Goal: Information Seeking & Learning: Learn about a topic

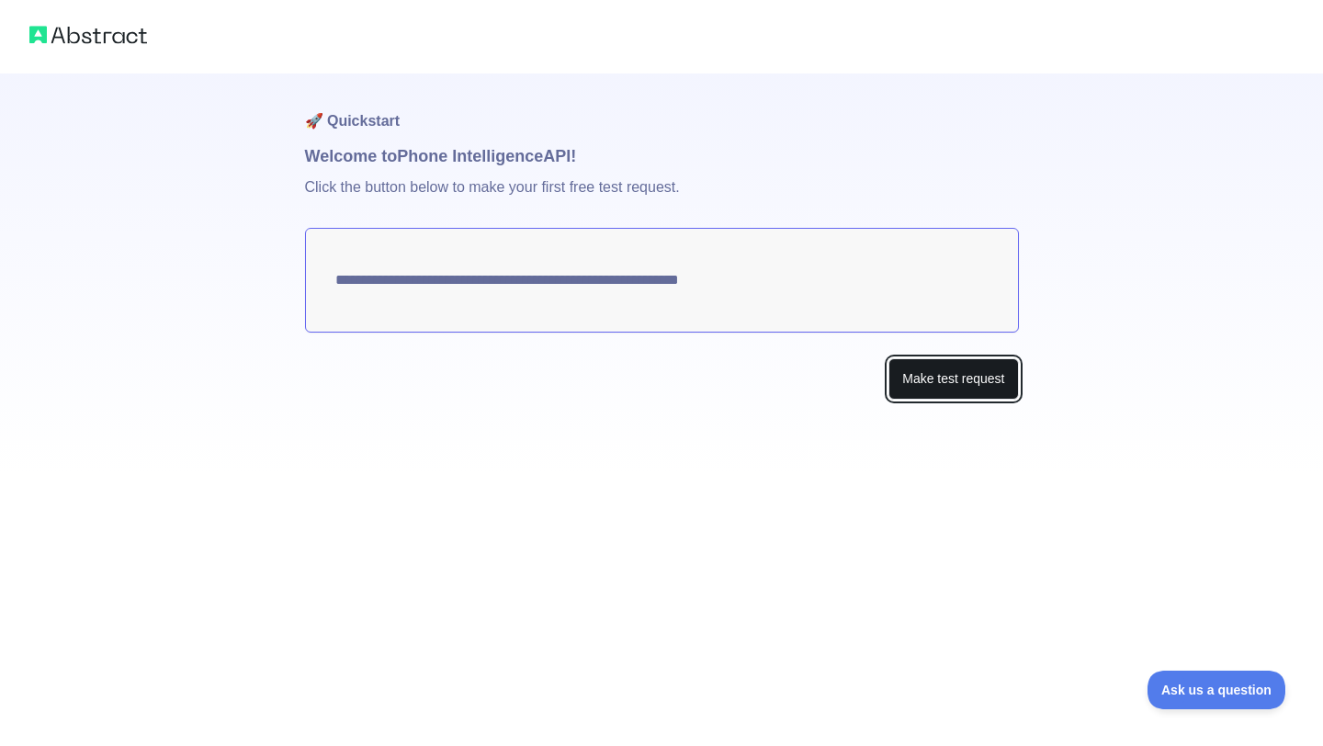
click at [983, 390] on button "Make test request" at bounding box center [954, 378] width 130 height 41
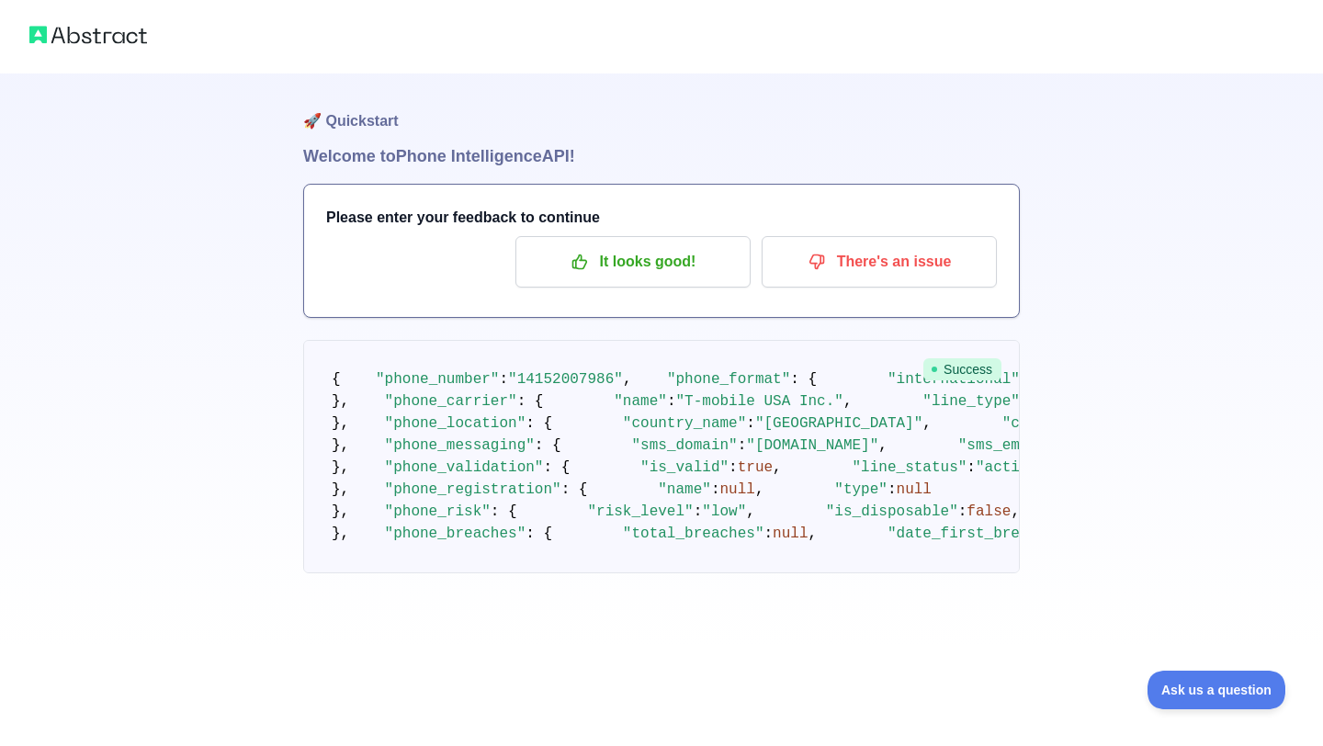
click at [1105, 365] on div "🚀 Quickstart Welcome to Phone Intelligence API! Please enter your feedback to c…" at bounding box center [661, 323] width 1323 height 647
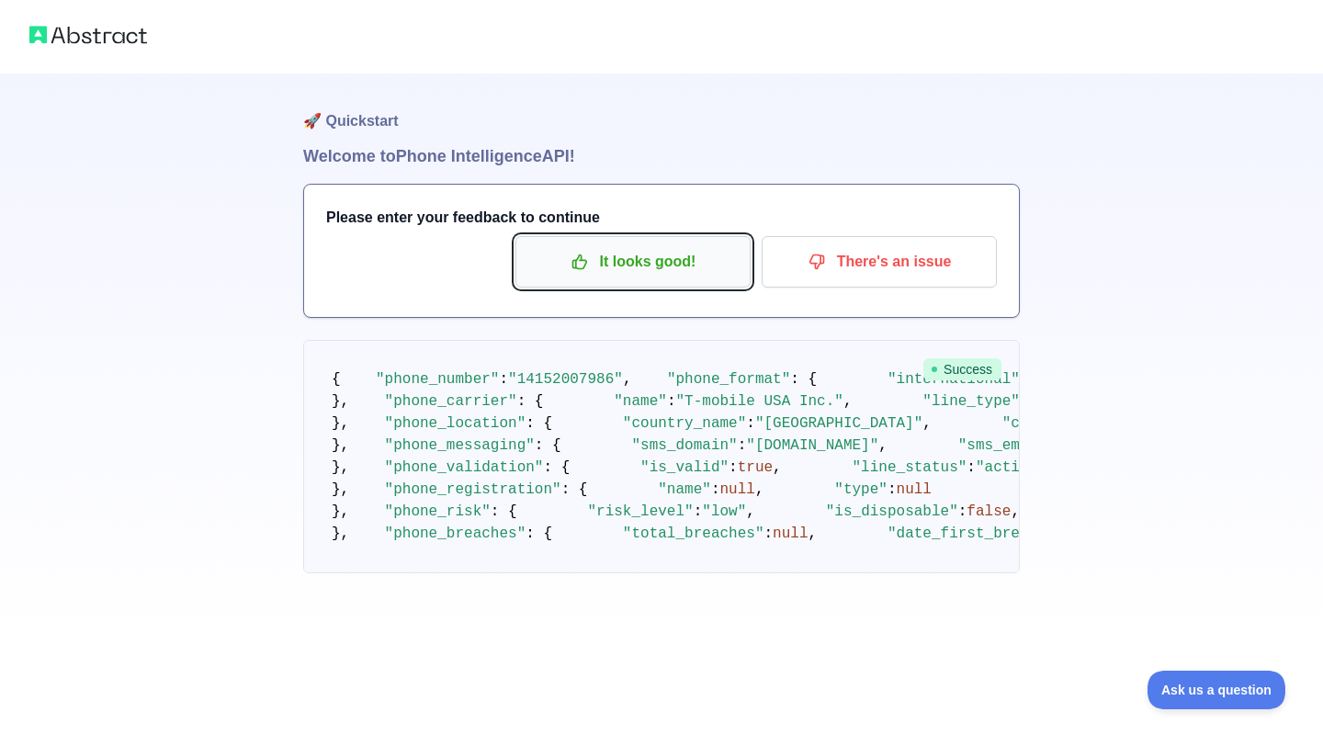
click at [681, 265] on p "It looks good!" at bounding box center [633, 261] width 208 height 31
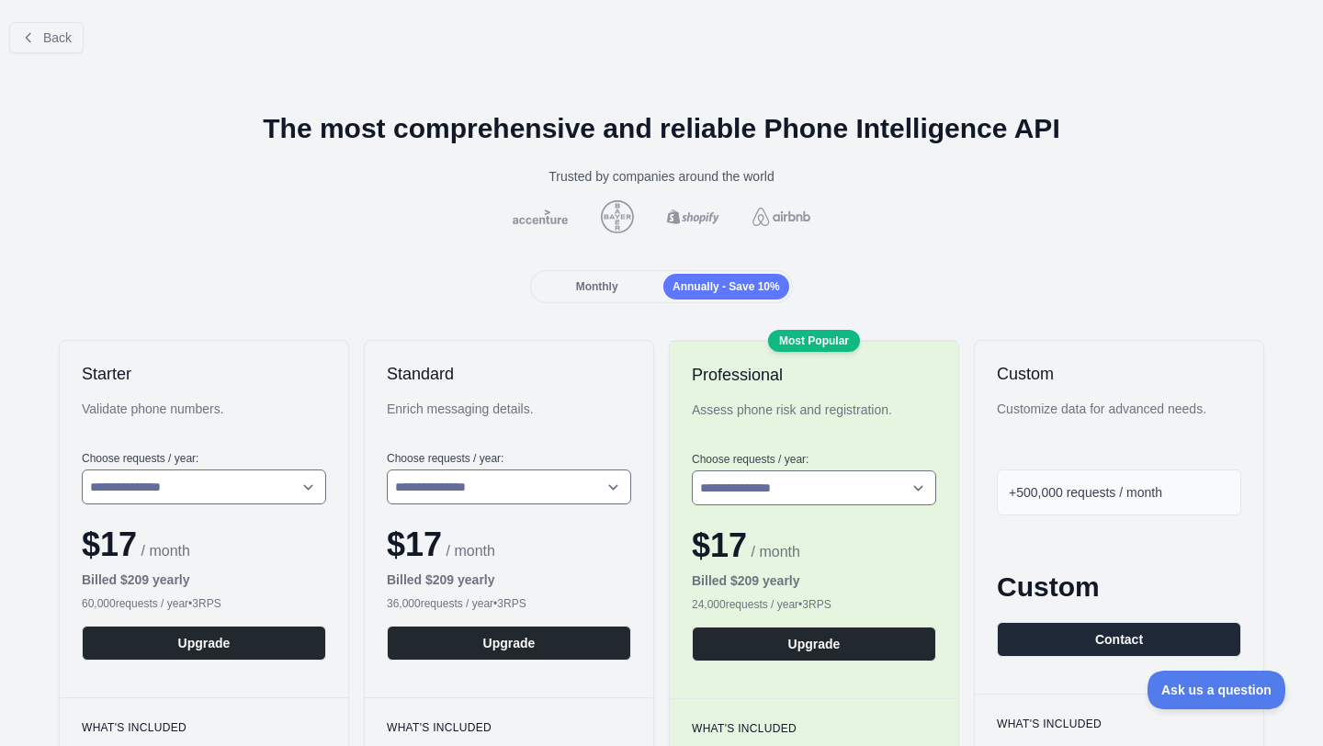
click at [607, 290] on span "Monthly" at bounding box center [597, 286] width 42 height 13
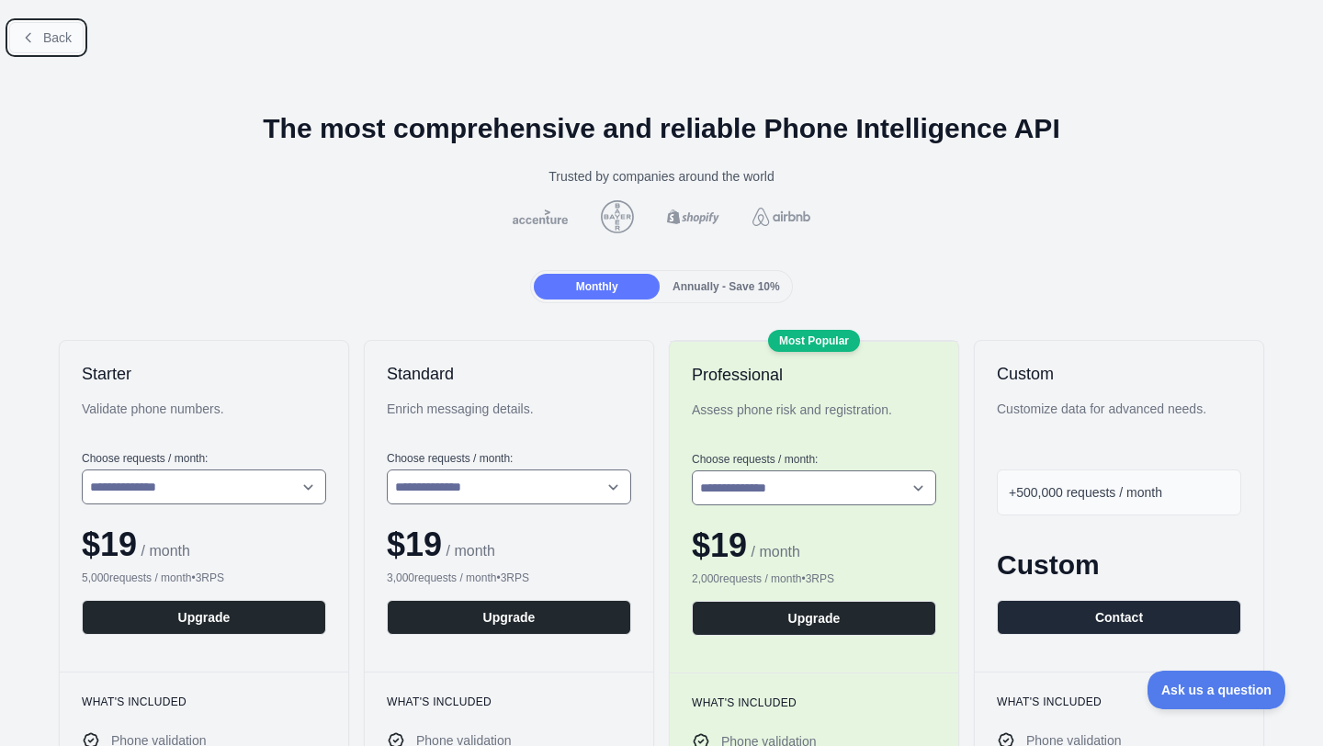
click at [51, 33] on span "Back" at bounding box center [57, 37] width 28 height 15
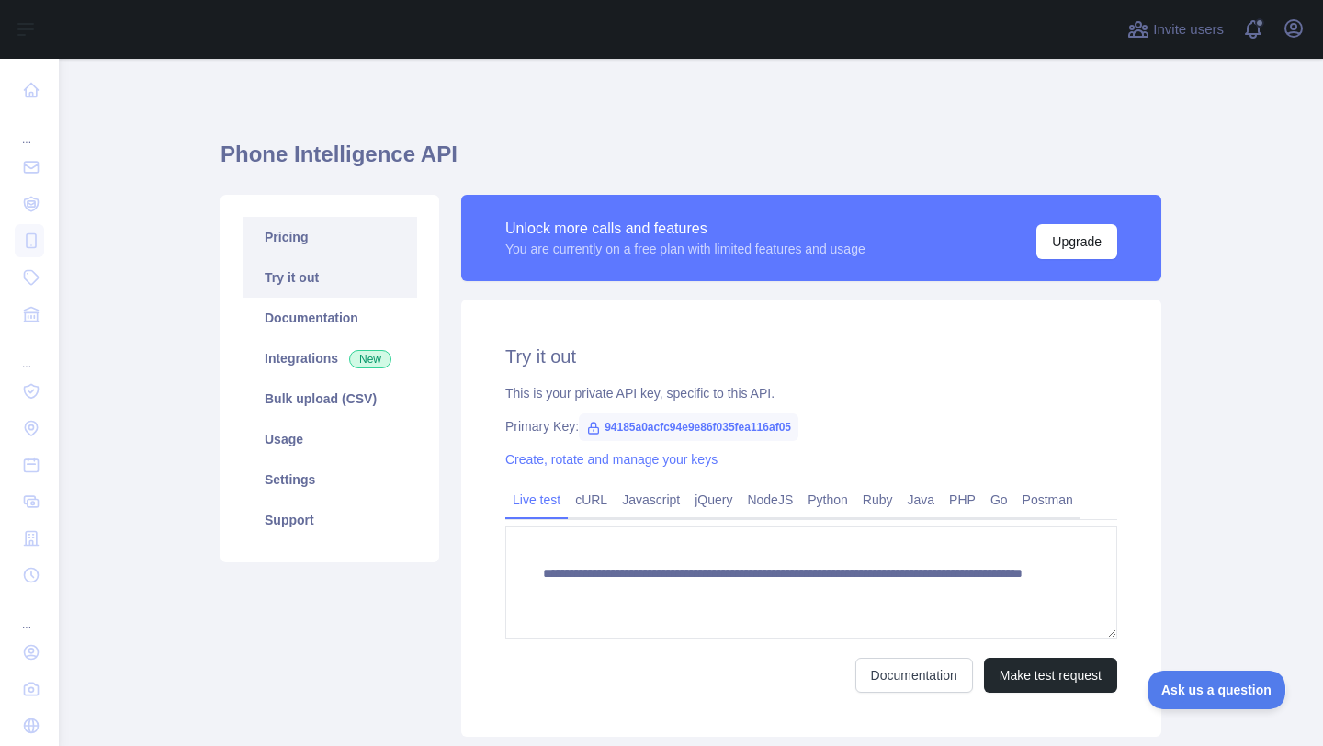
click at [288, 233] on link "Pricing" at bounding box center [330, 237] width 175 height 40
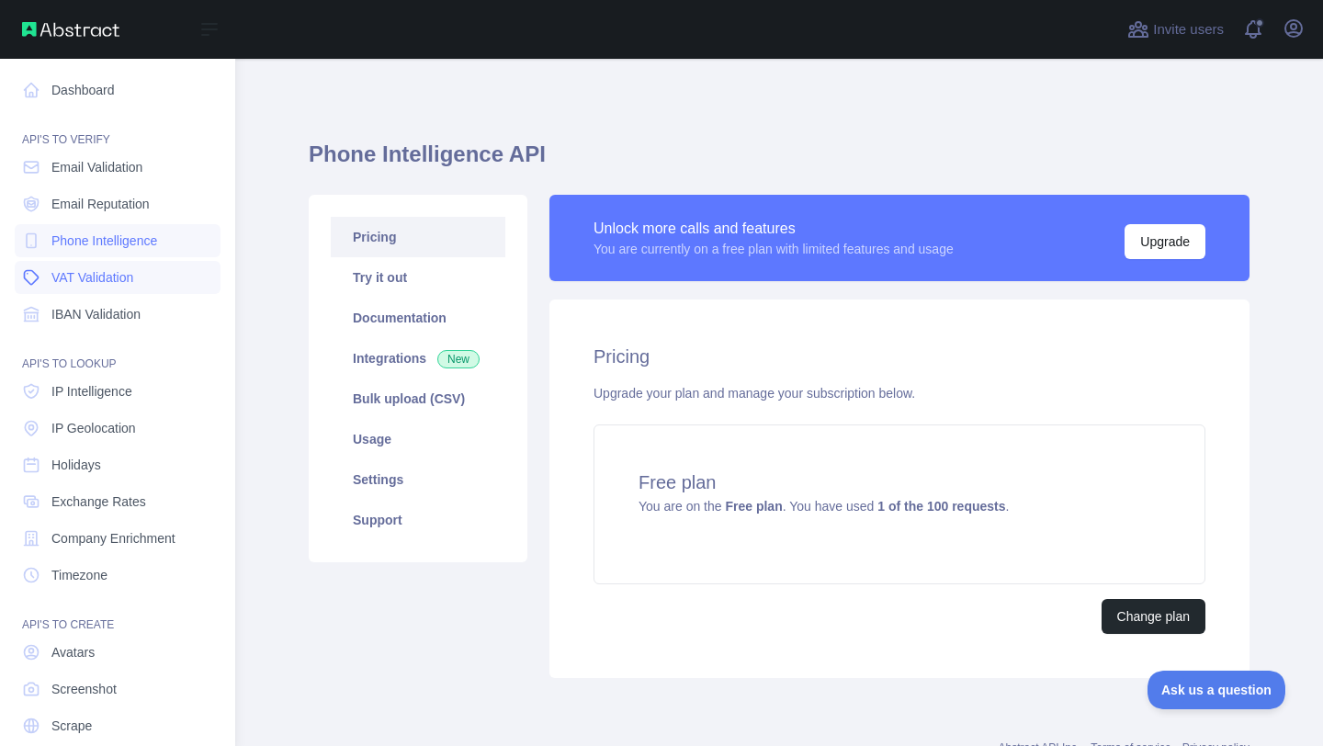
click at [145, 281] on link "VAT Validation" at bounding box center [118, 277] width 206 height 33
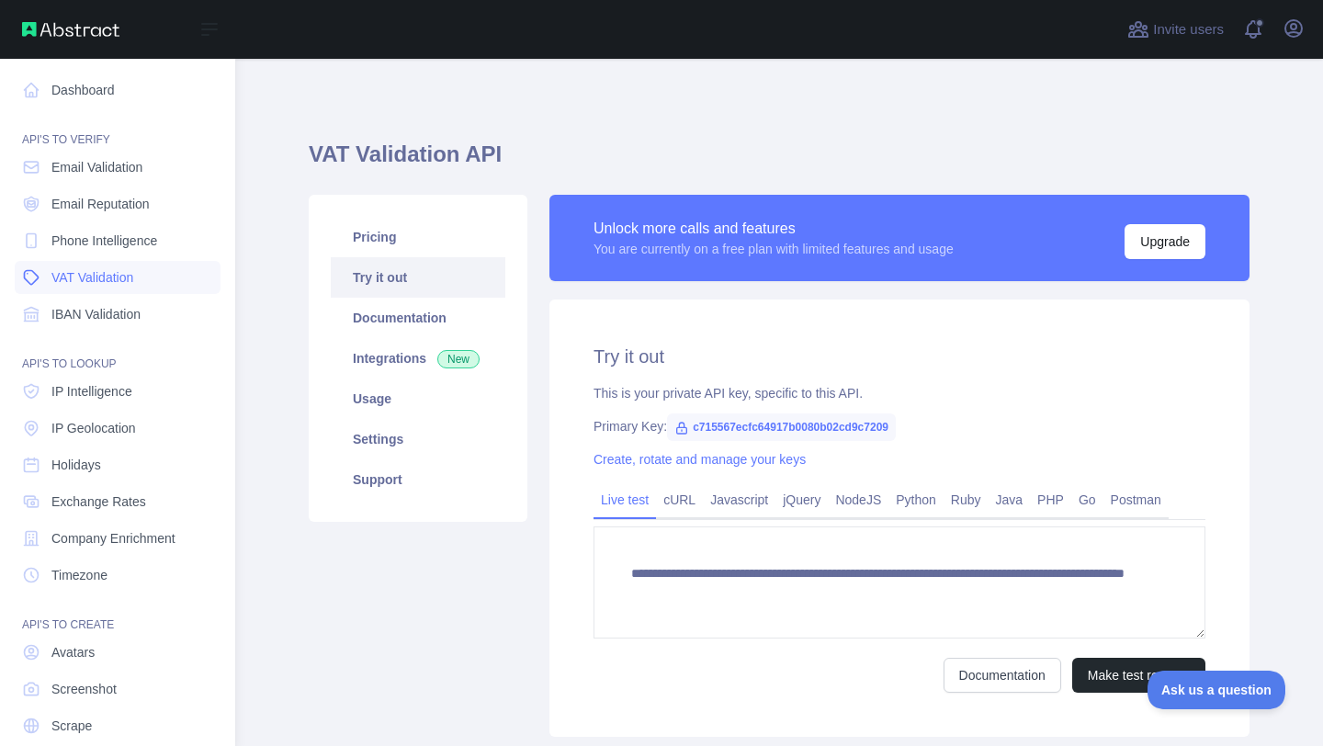
click at [103, 277] on span "VAT Validation" at bounding box center [92, 277] width 82 height 18
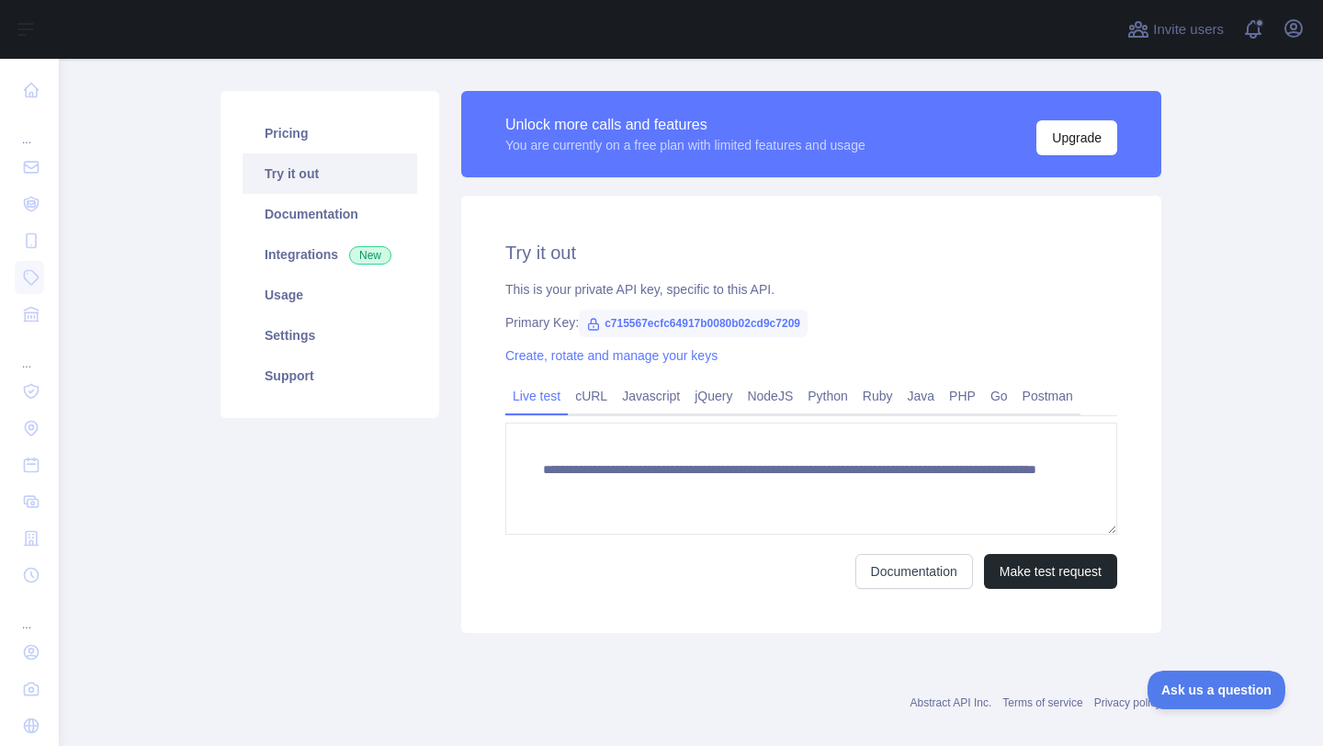
scroll to position [105, 0]
click at [332, 335] on link "Settings" at bounding box center [330, 334] width 175 height 40
